Goal: Check status: Check status

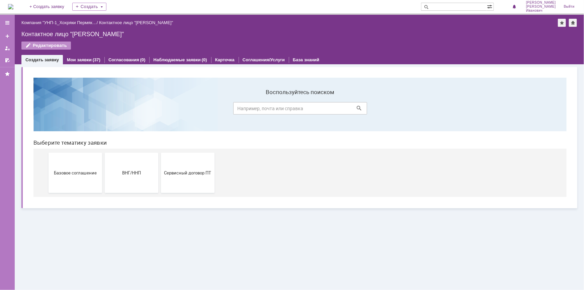
click at [464, 7] on input "text" at bounding box center [454, 7] width 66 height 8
type input "41279"
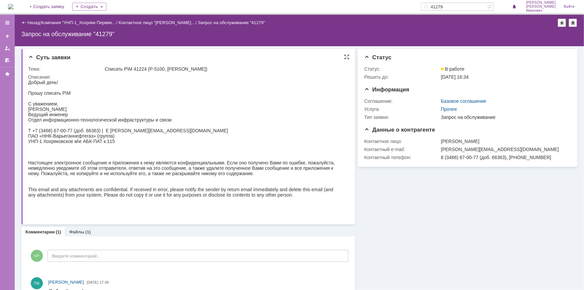
click at [234, 90] on div "Добрый день! Прошу списать Р\М С уважением, Чубенко Руслан Иванович Ведущий инж…" at bounding box center [185, 146] width 314 height 134
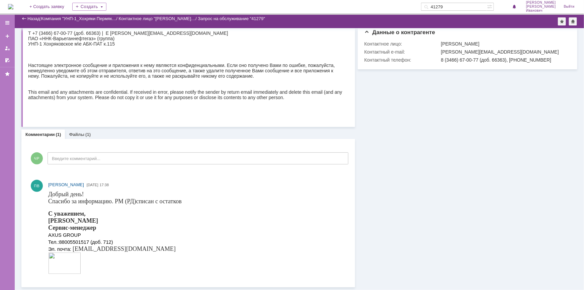
scroll to position [79, 0]
click at [85, 138] on div "Файлы (1)" at bounding box center [80, 135] width 30 height 10
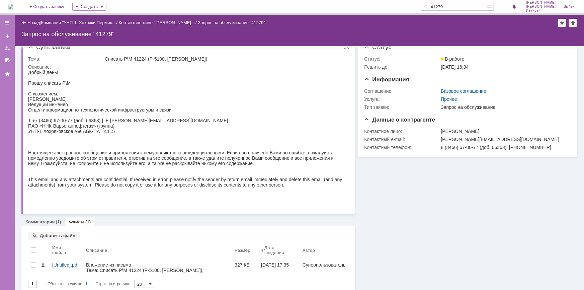
scroll to position [16, 0]
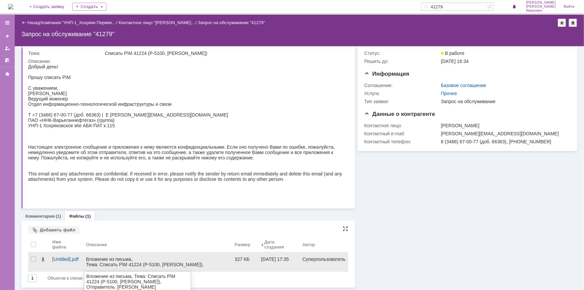
click at [101, 262] on div "Вложение из письма, Тема: Списать Р\М 41224 (P-5100, [PERSON_NAME]), Отправител…" at bounding box center [157, 266] width 143 height 21
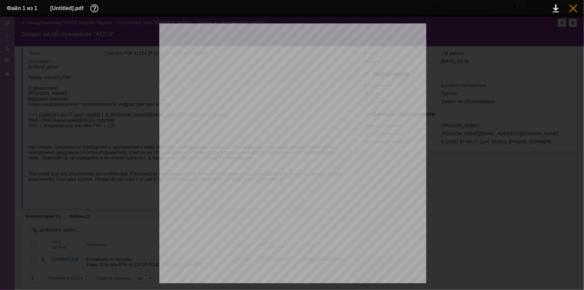
click at [572, 9] on div at bounding box center [573, 8] width 8 height 8
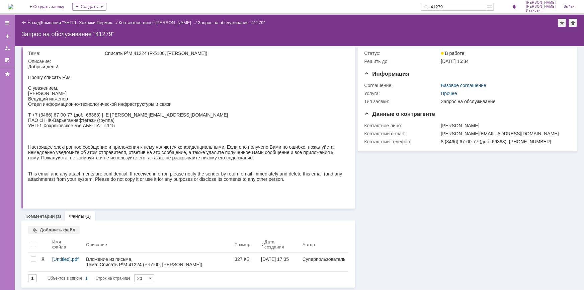
scroll to position [0, 0]
